Goal: Task Accomplishment & Management: Use online tool/utility

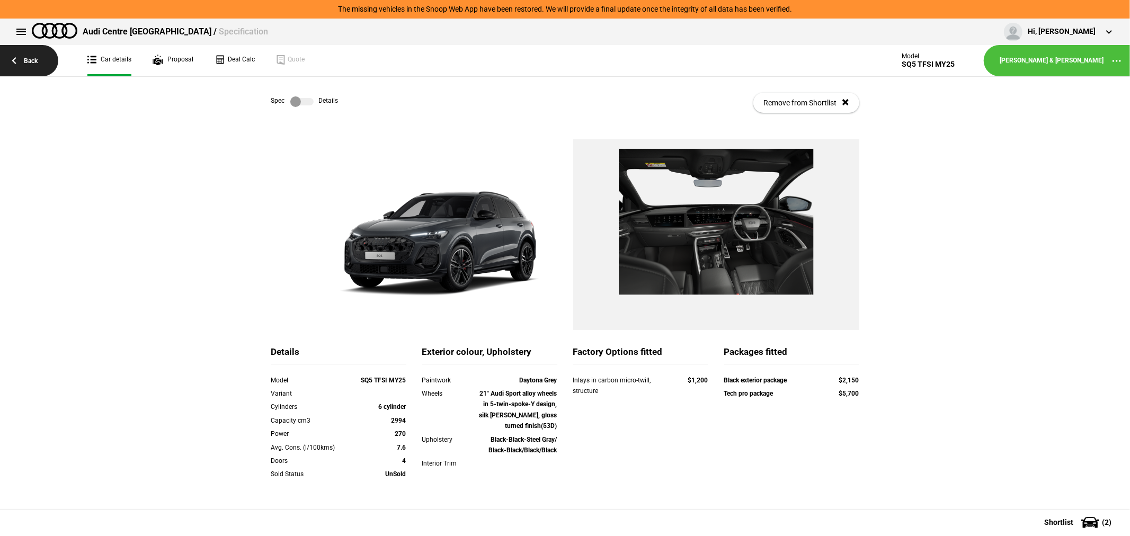
click at [33, 57] on link "Back" at bounding box center [29, 60] width 58 height 31
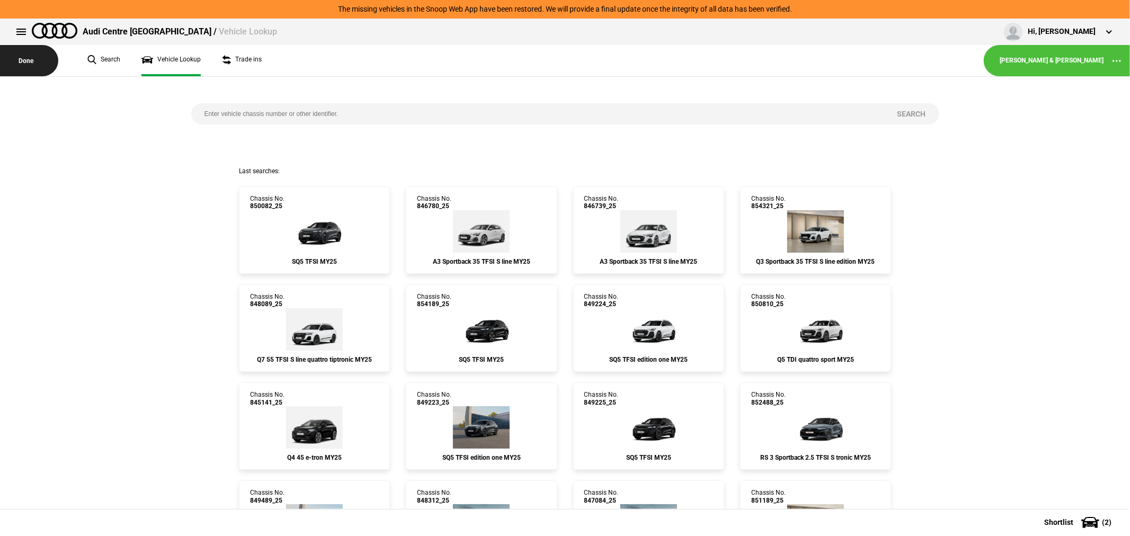
click at [32, 61] on button "Done" at bounding box center [29, 60] width 58 height 31
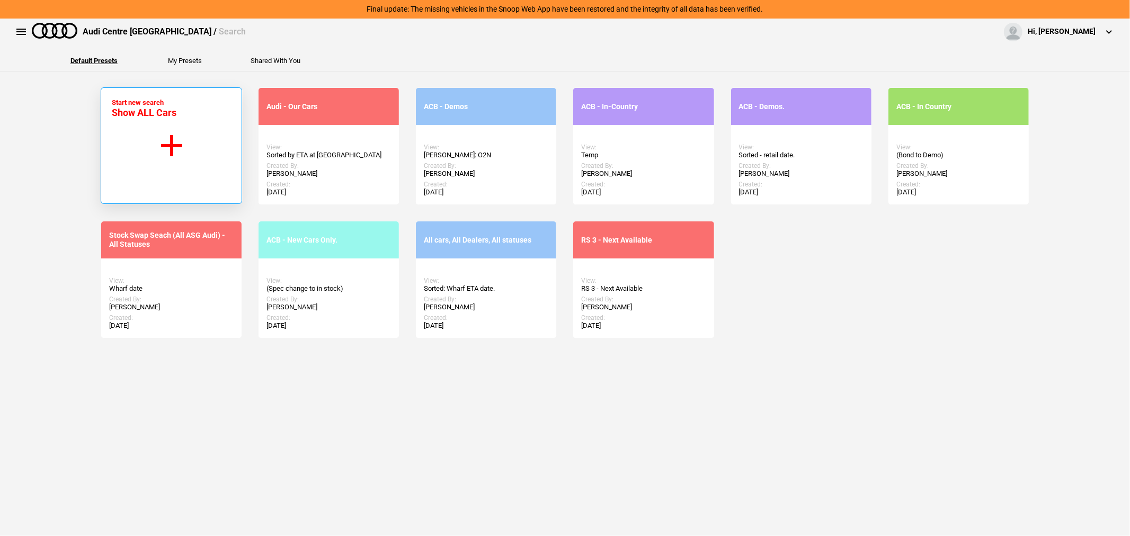
click at [153, 164] on button "Start new search Show ALL Cars" at bounding box center [172, 145] width 142 height 117
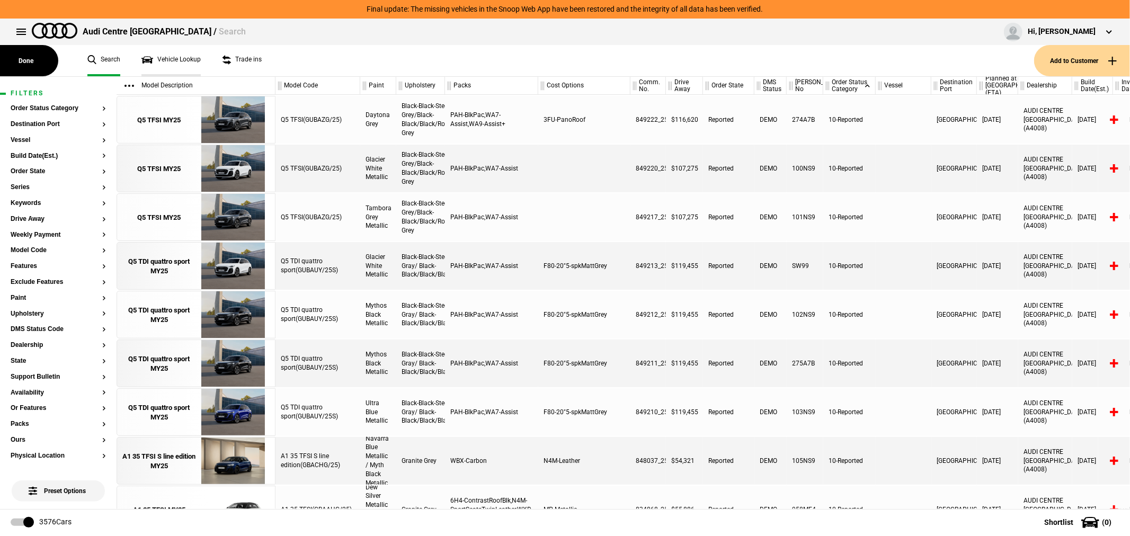
click at [181, 66] on link "Vehicle Lookup" at bounding box center [171, 60] width 59 height 31
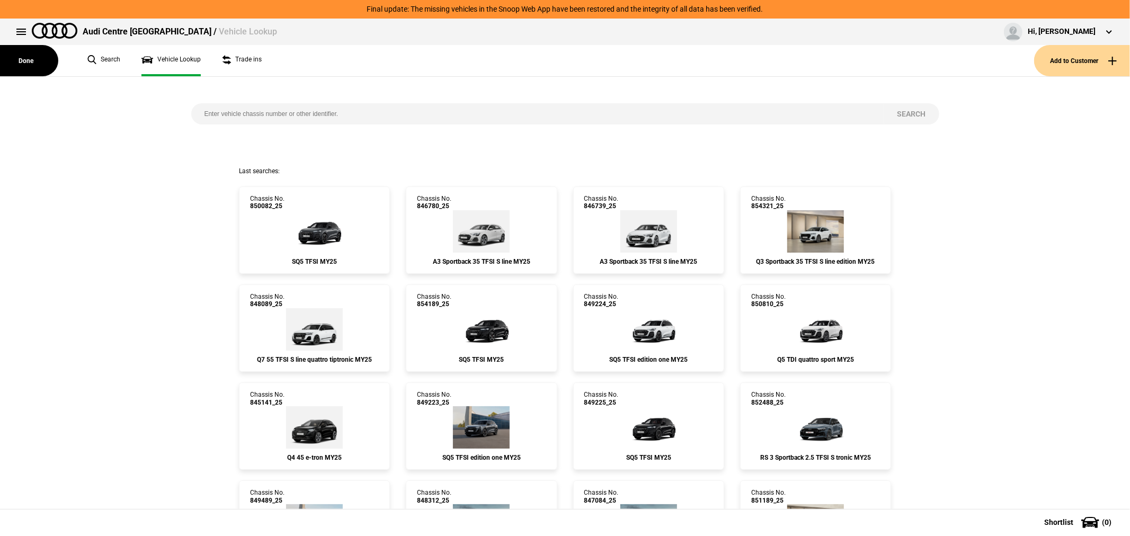
click at [422, 110] on input "search" at bounding box center [537, 113] width 693 height 21
type input "844534"
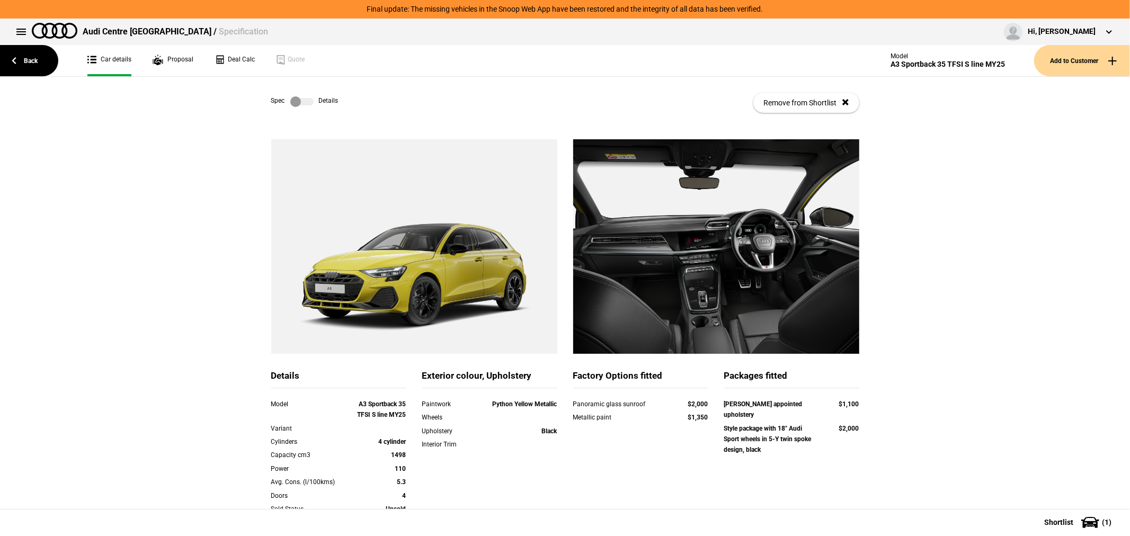
scroll to position [172, 0]
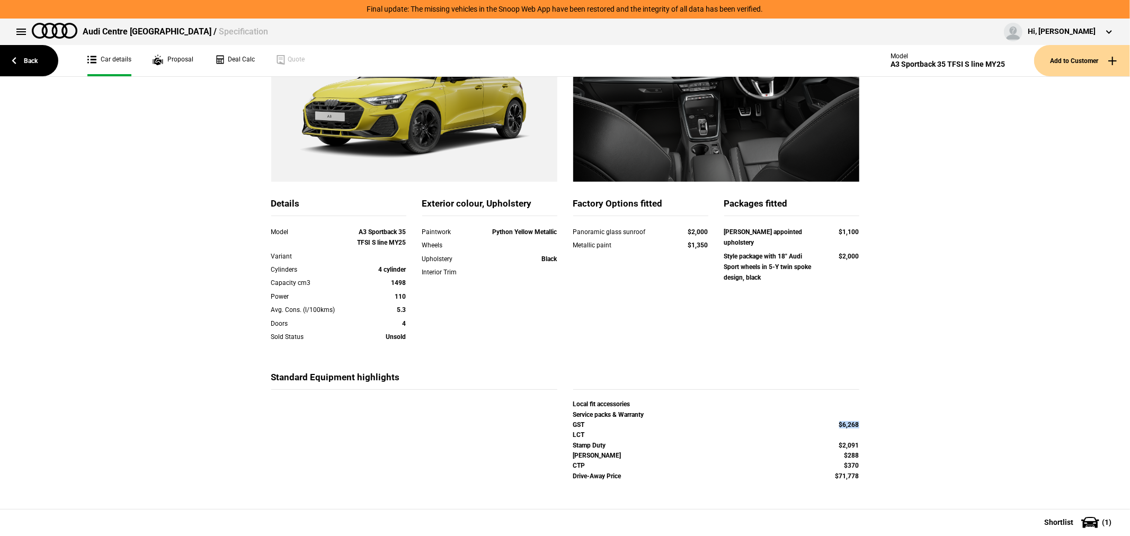
drag, startPoint x: 855, startPoint y: 425, endPoint x: 812, endPoint y: 430, distance: 43.8
click at [812, 430] on div "GST $6,268" at bounding box center [716, 426] width 302 height 10
click at [252, 56] on link "Deal Calc" at bounding box center [235, 60] width 40 height 31
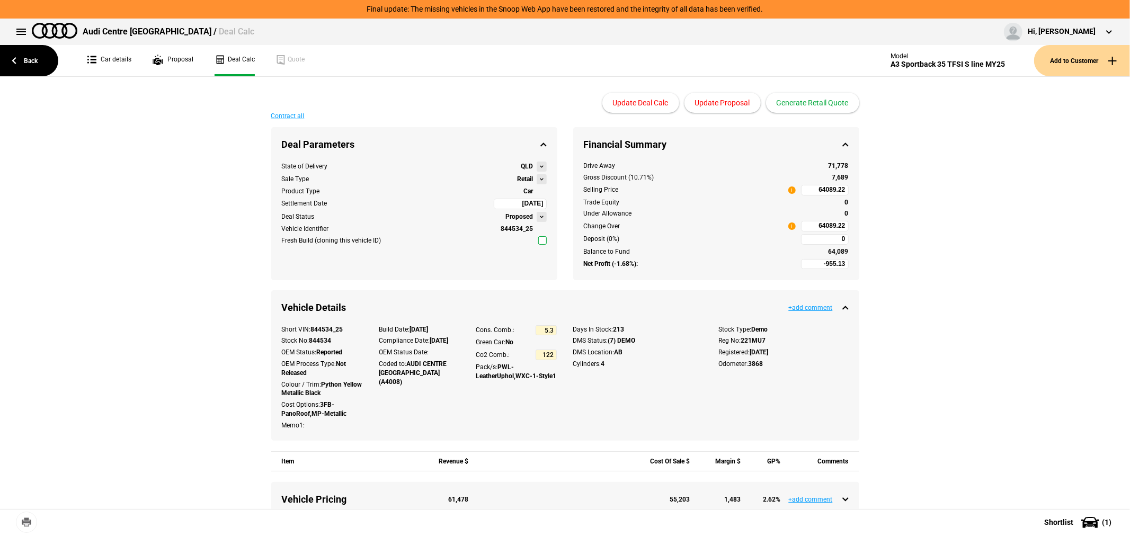
type input "64990"
